Goal: Information Seeking & Learning: Learn about a topic

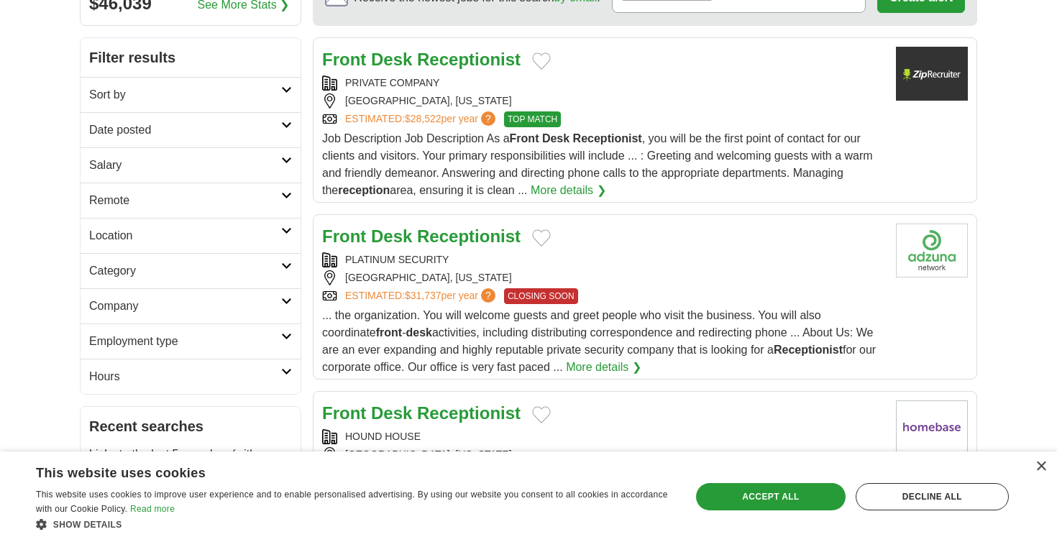
scroll to position [174, 0]
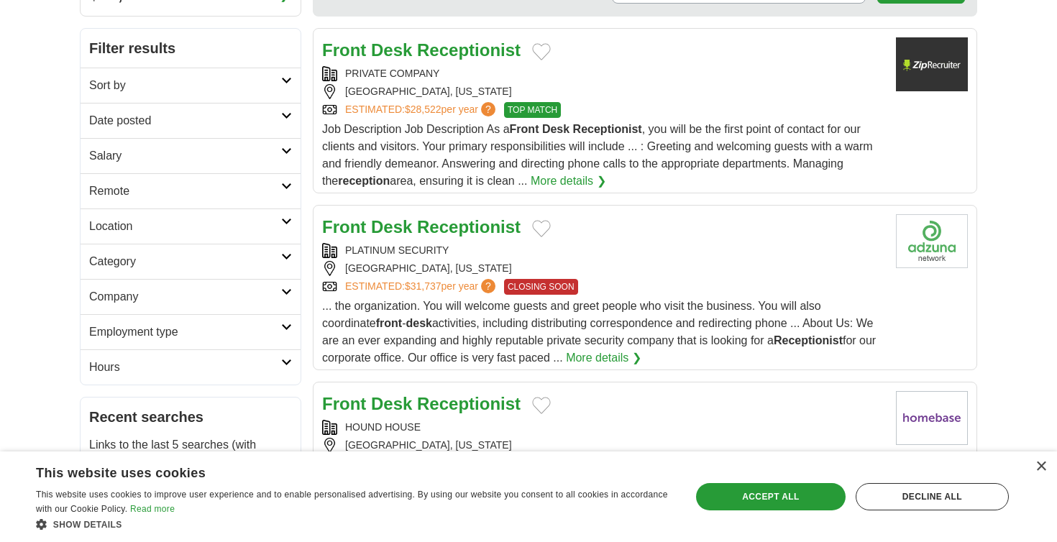
click at [277, 335] on h2 "Employment type" at bounding box center [185, 331] width 192 height 17
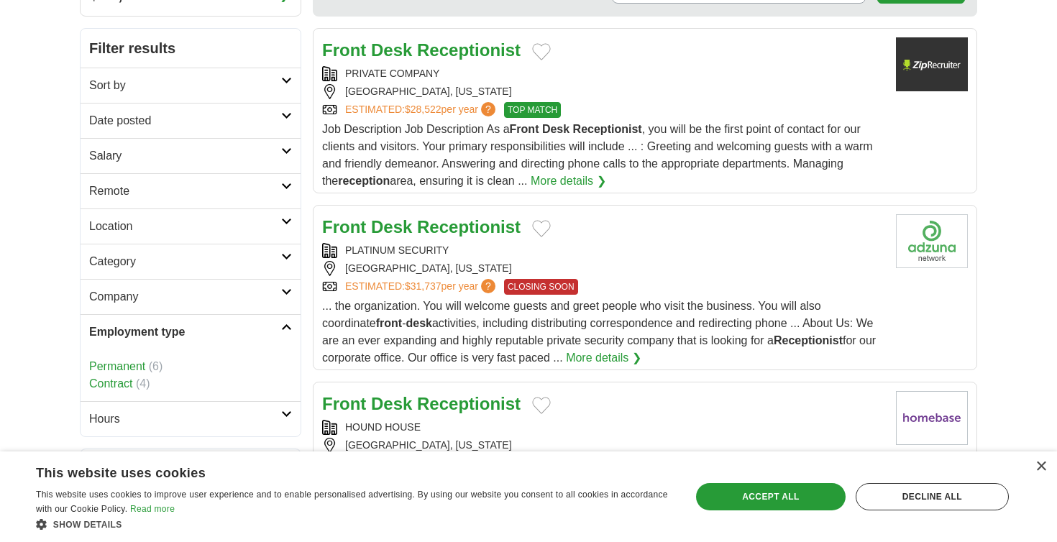
click at [277, 335] on h2 "Employment type" at bounding box center [185, 331] width 192 height 17
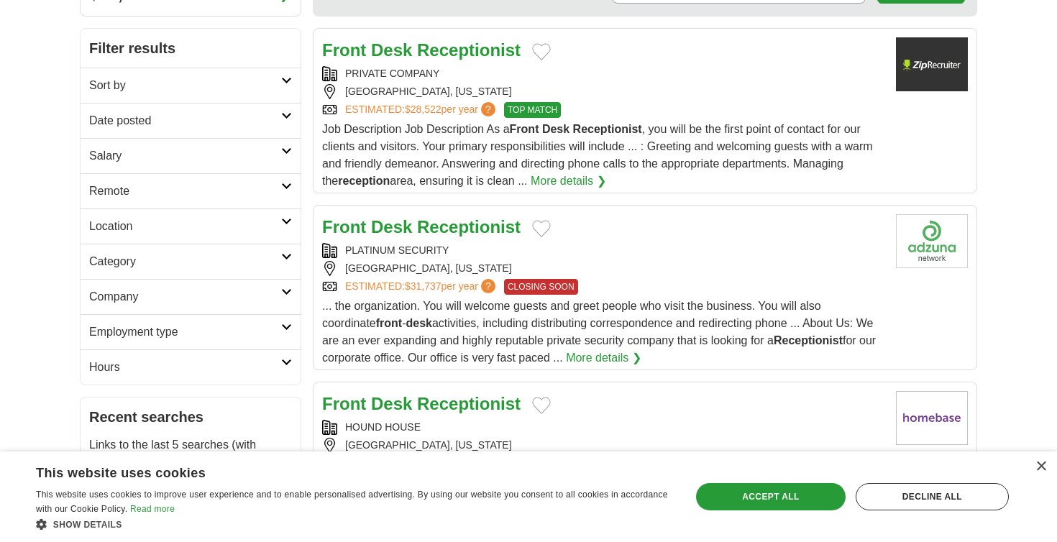
click at [270, 365] on h2 "Hours" at bounding box center [185, 367] width 192 height 17
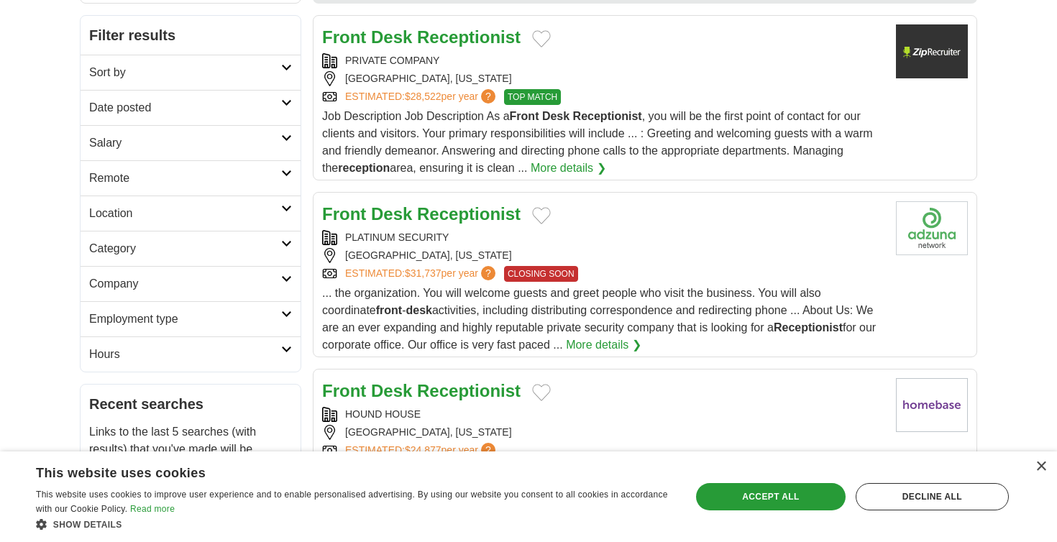
scroll to position [195, 0]
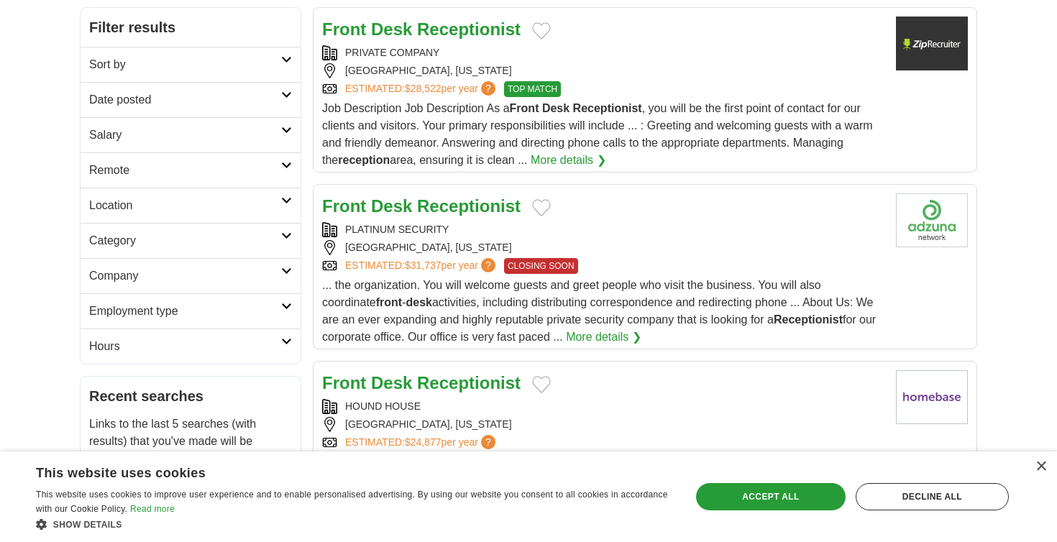
click at [471, 38] on strong "Receptionist" at bounding box center [468, 28] width 103 height 19
click at [398, 32] on strong "Desk" at bounding box center [391, 28] width 41 height 19
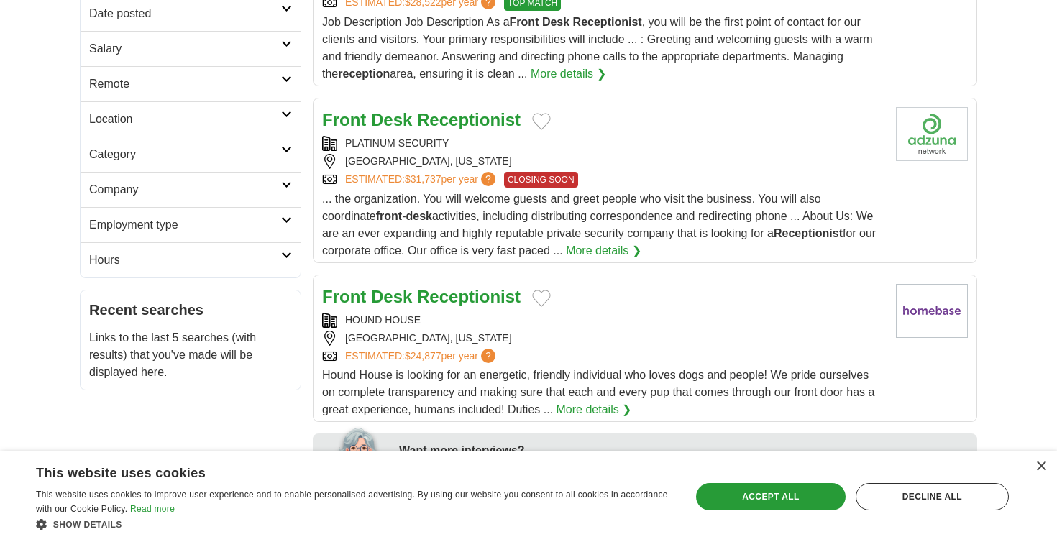
scroll to position [282, 0]
click at [469, 121] on strong "Receptionist" at bounding box center [468, 118] width 103 height 19
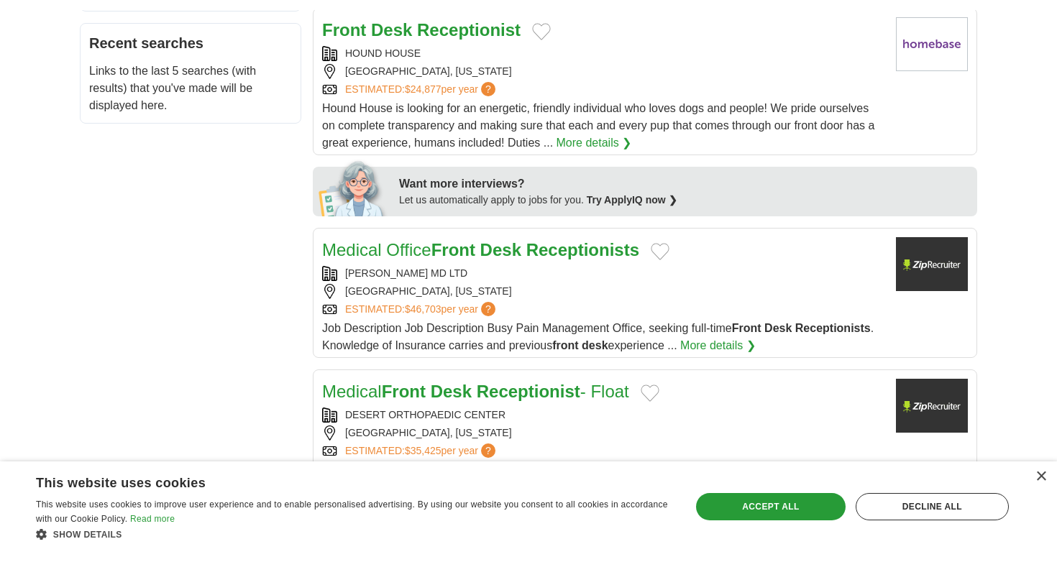
scroll to position [567, 0]
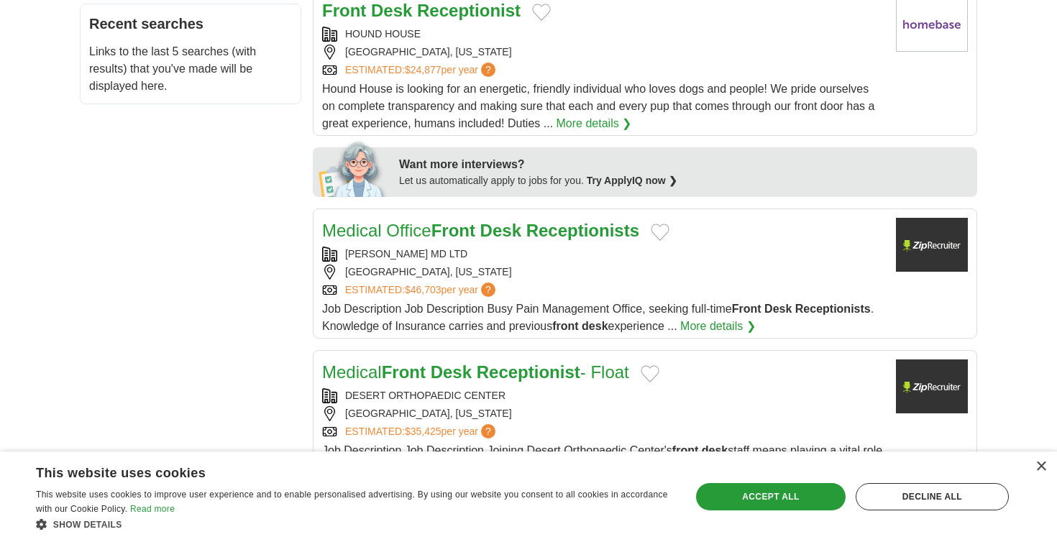
click at [521, 237] on strong "Desk" at bounding box center [500, 230] width 41 height 19
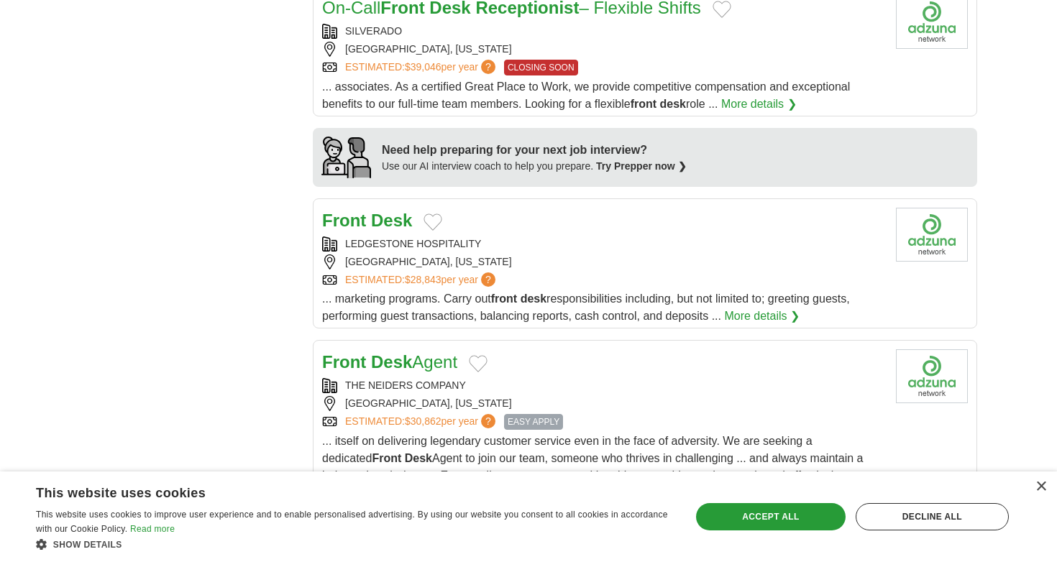
scroll to position [1108, 0]
click at [371, 222] on strong "Desk" at bounding box center [391, 219] width 41 height 19
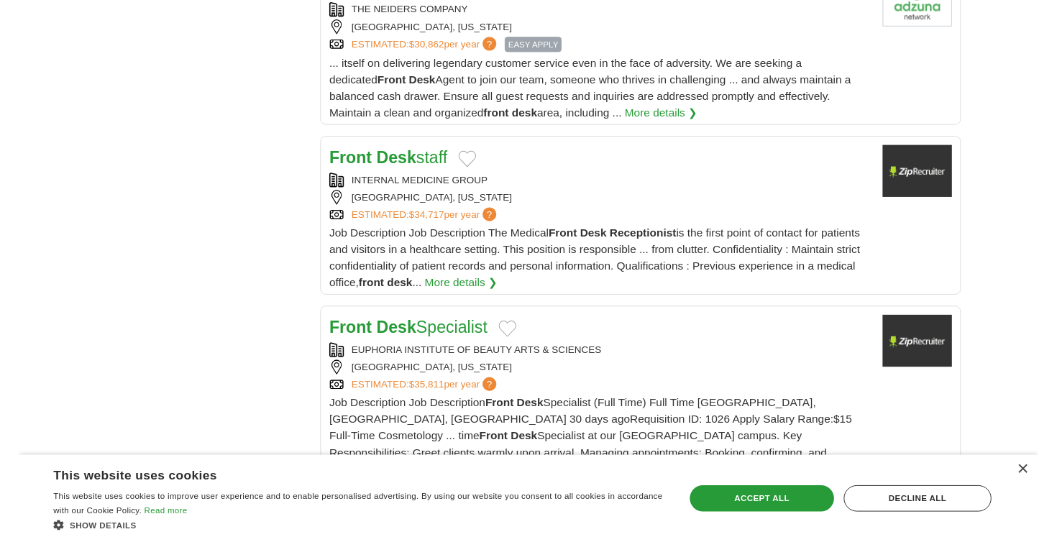
scroll to position [1488, 0]
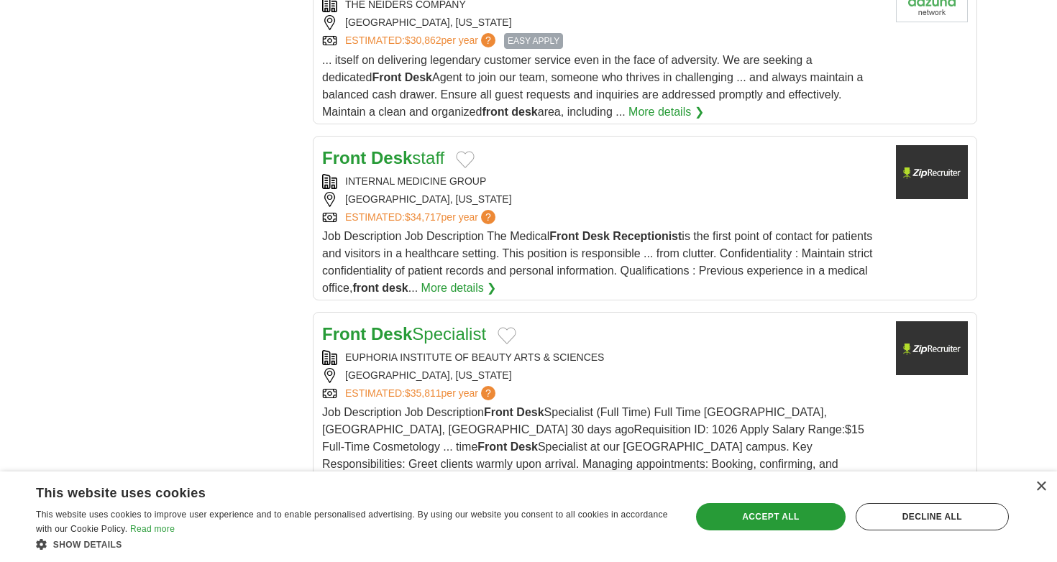
click at [395, 153] on strong "Desk" at bounding box center [391, 157] width 41 height 19
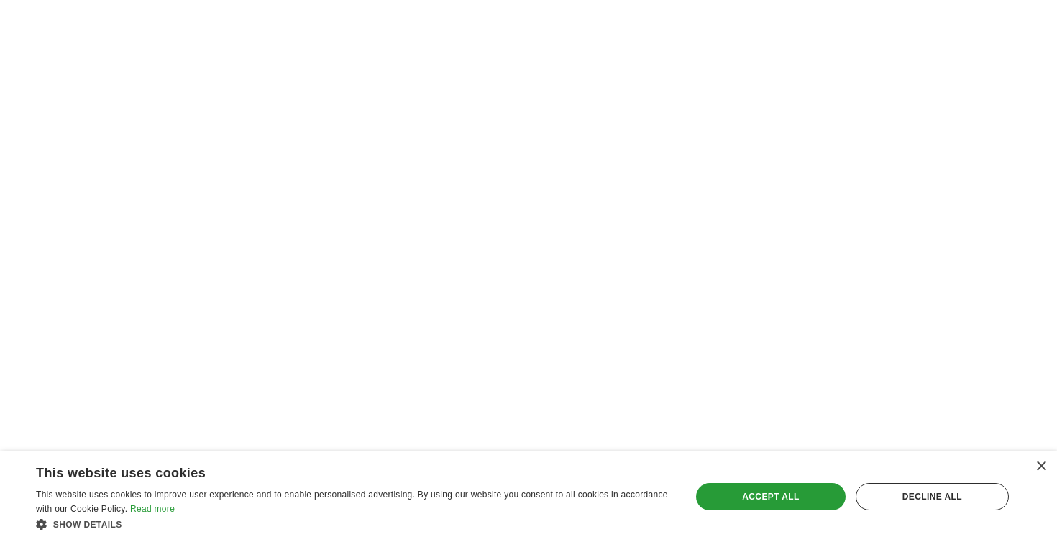
scroll to position [1965, 0]
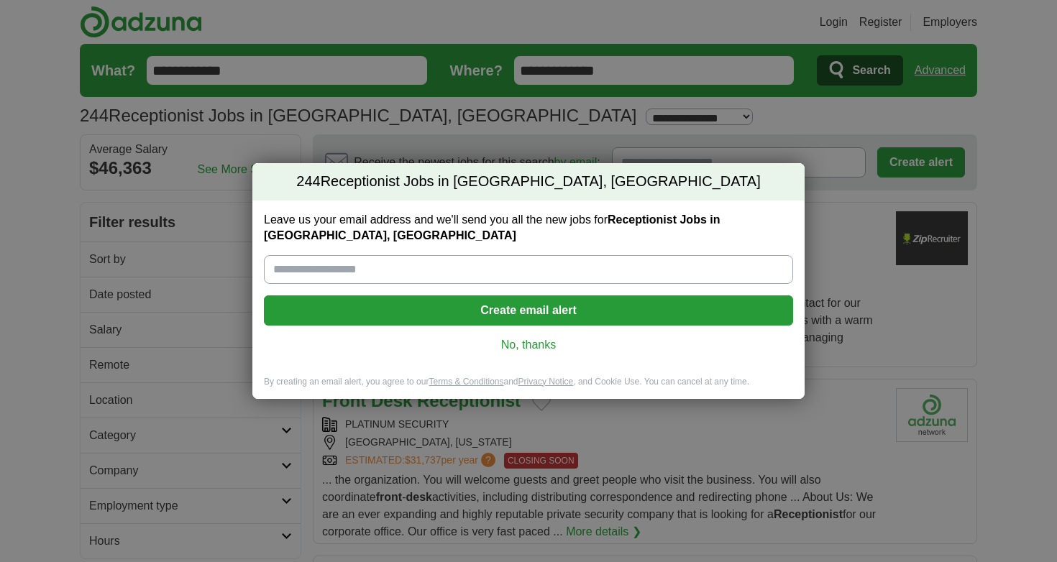
click at [529, 349] on link "No, thanks" at bounding box center [528, 345] width 506 height 16
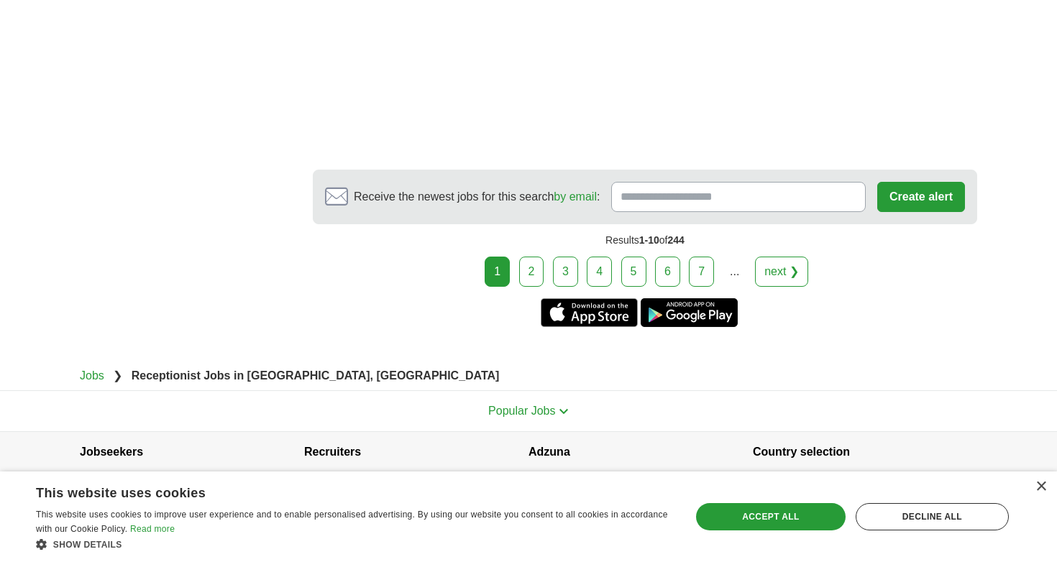
scroll to position [2314, 0]
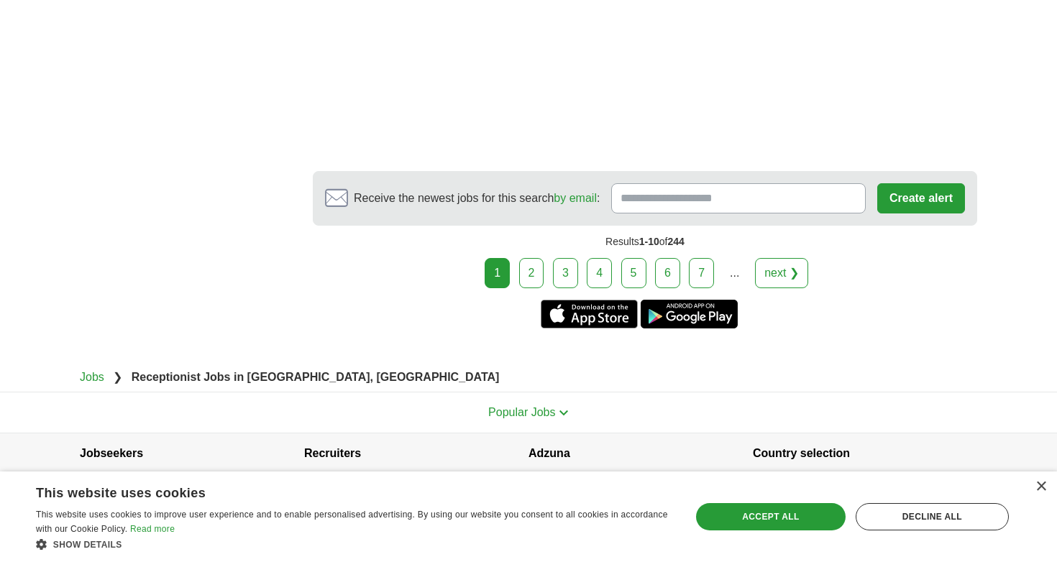
click at [528, 267] on link "2" at bounding box center [531, 273] width 25 height 30
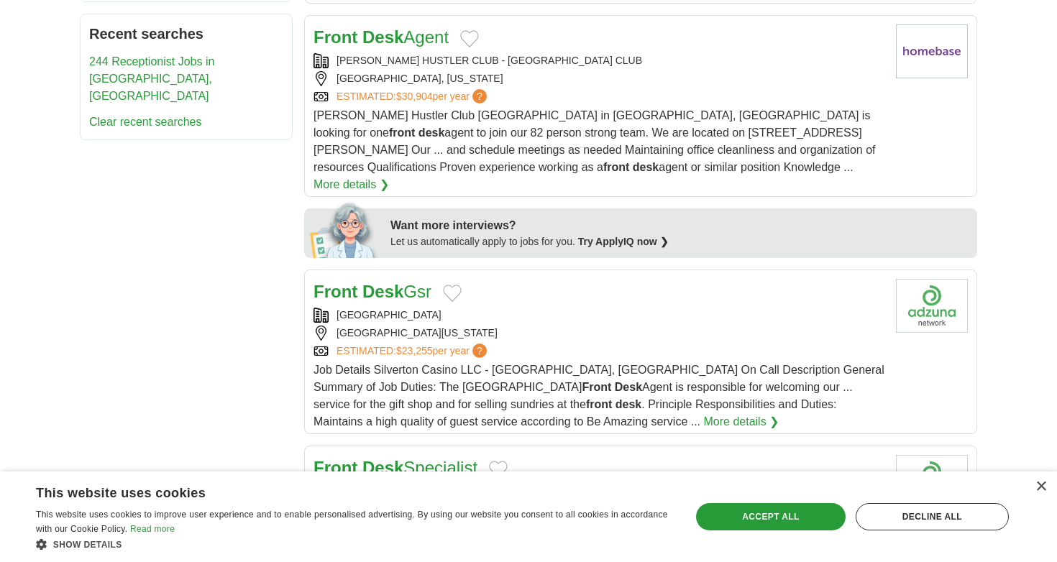
scroll to position [558, 0]
click at [560, 83] on div "[GEOGRAPHIC_DATA], [US_STATE]" at bounding box center [598, 77] width 571 height 15
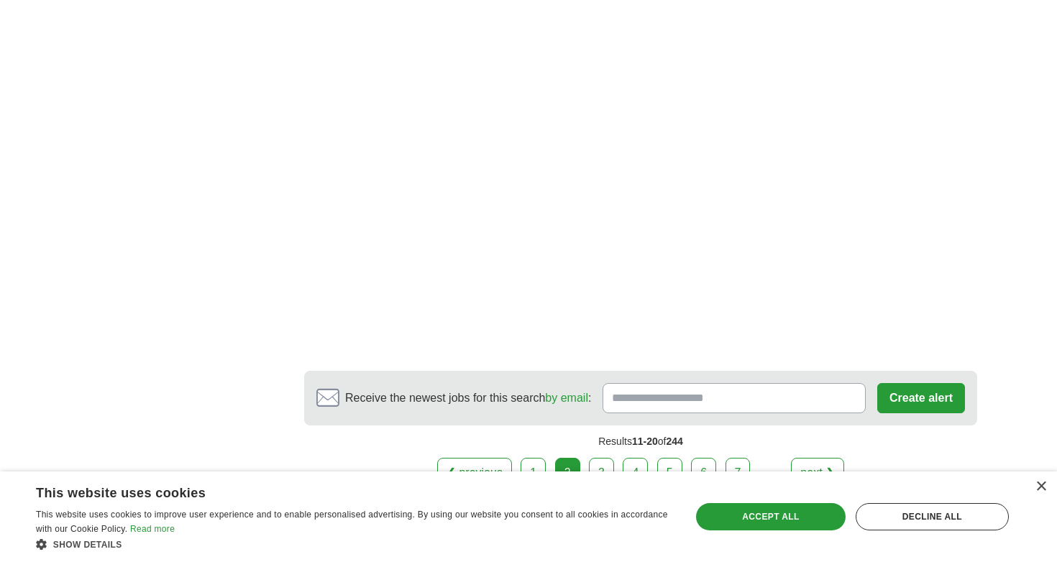
scroll to position [2556, 0]
